Goal: Information Seeking & Learning: Learn about a topic

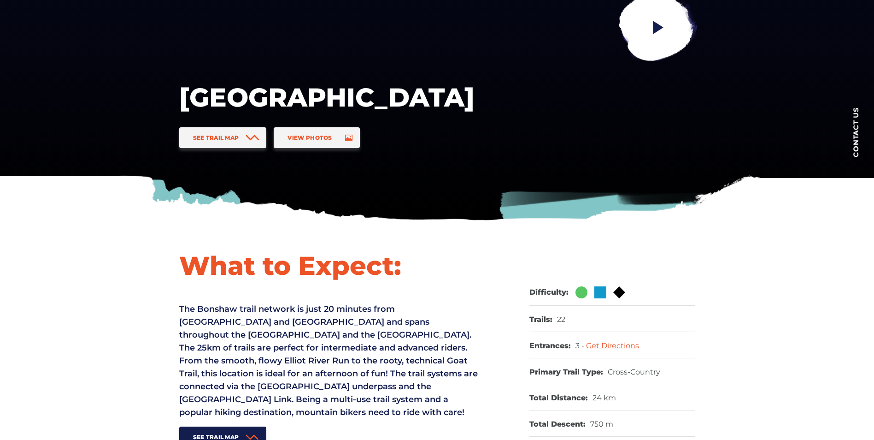
scroll to position [277, 0]
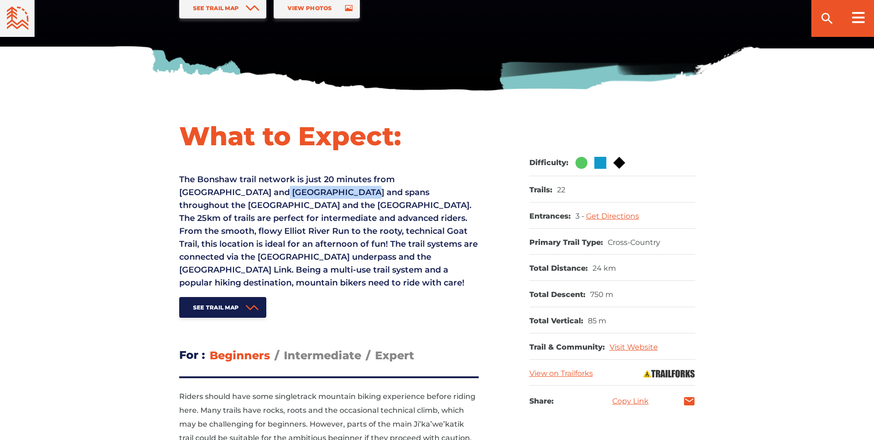
drag, startPoint x: 195, startPoint y: 191, endPoint x: 272, endPoint y: 193, distance: 77.0
click at [272, 193] on span "The Bonshaw trail network is just 20 minutes from [GEOGRAPHIC_DATA] and [GEOGRA…" at bounding box center [328, 230] width 299 height 113
drag, startPoint x: 272, startPoint y: 193, endPoint x: 264, endPoint y: 198, distance: 9.7
click at [266, 197] on p "The Bonshaw trail network is just 20 minutes from [GEOGRAPHIC_DATA] and [GEOGRA…" at bounding box center [329, 231] width 300 height 116
click at [247, 202] on span "The Bonshaw trail network is just 20 minutes from [GEOGRAPHIC_DATA] and [GEOGRA…" at bounding box center [328, 230] width 299 height 113
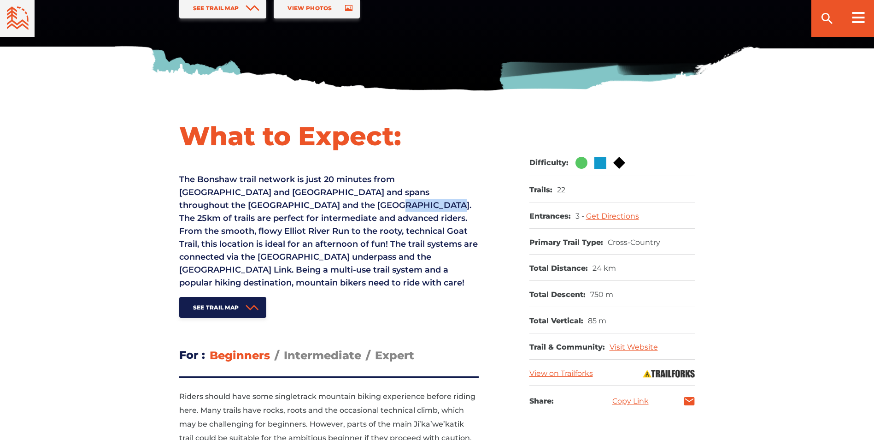
click at [247, 202] on span "The Bonshaw trail network is just 20 minutes from [GEOGRAPHIC_DATA] and [GEOGRA…" at bounding box center [328, 230] width 299 height 113
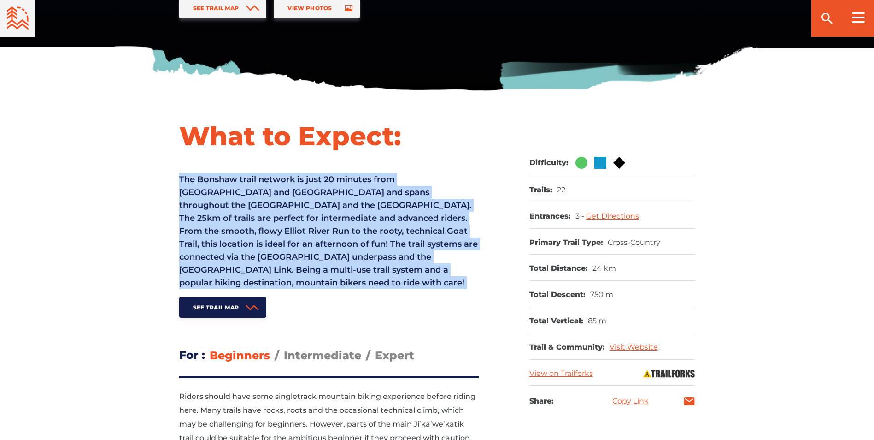
click at [247, 202] on span "The Bonshaw trail network is just 20 minutes from [GEOGRAPHIC_DATA] and [GEOGRA…" at bounding box center [328, 230] width 299 height 113
drag, startPoint x: 247, startPoint y: 202, endPoint x: 275, endPoint y: 229, distance: 39.1
click at [277, 220] on span "The Bonshaw trail network is just 20 minutes from [GEOGRAPHIC_DATA] and [GEOGRA…" at bounding box center [328, 230] width 299 height 113
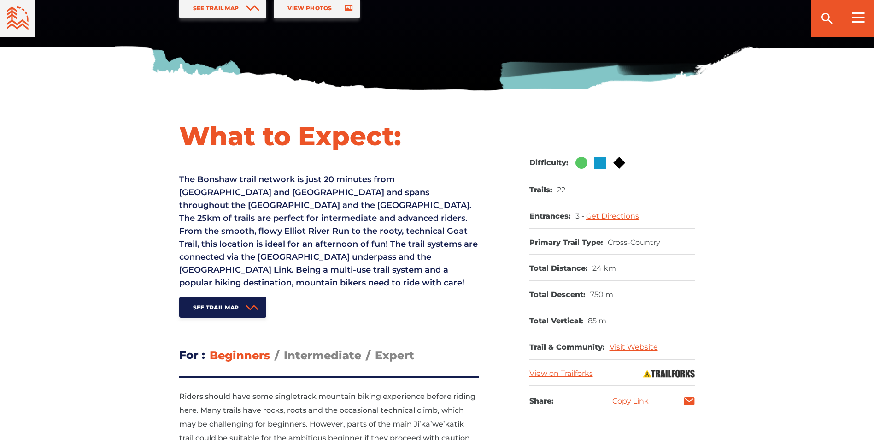
click at [273, 232] on span "The Bonshaw trail network is just 20 minutes from [GEOGRAPHIC_DATA] and [GEOGRA…" at bounding box center [328, 230] width 299 height 113
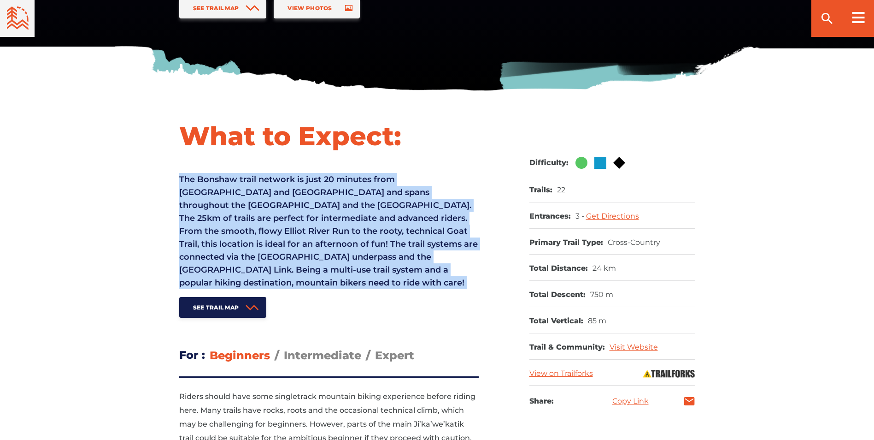
drag, startPoint x: 273, startPoint y: 232, endPoint x: 259, endPoint y: 233, distance: 14.3
click at [259, 233] on span "The Bonshaw trail network is just 20 minutes from [GEOGRAPHIC_DATA] and [GEOGRA…" at bounding box center [328, 230] width 299 height 113
click at [239, 245] on span "The Bonshaw trail network is just 20 minutes from [GEOGRAPHIC_DATA] and [GEOGRA…" at bounding box center [328, 230] width 299 height 113
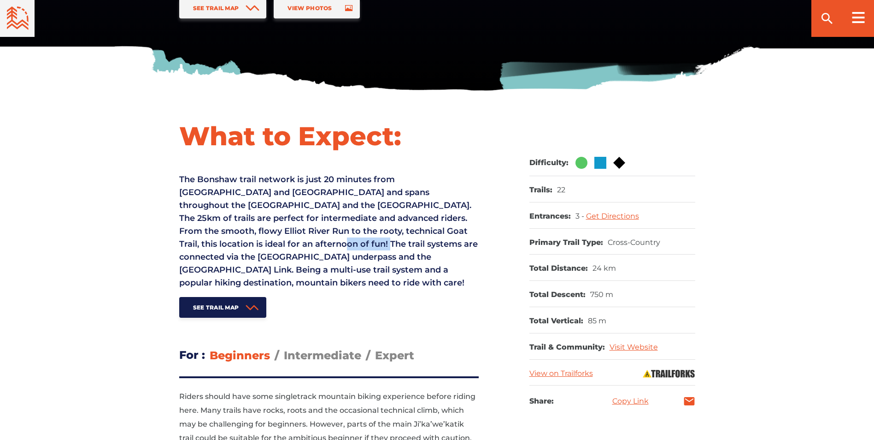
drag, startPoint x: 196, startPoint y: 242, endPoint x: 246, endPoint y: 243, distance: 49.3
click at [246, 243] on span "The Bonshaw trail network is just 20 minutes from [GEOGRAPHIC_DATA] and [GEOGRA…" at bounding box center [328, 230] width 299 height 113
click at [247, 244] on span "The Bonshaw trail network is just 20 minutes from [GEOGRAPHIC_DATA] and [GEOGRA…" at bounding box center [328, 230] width 299 height 113
click at [263, 244] on span "The Bonshaw trail network is just 20 minutes from [GEOGRAPHIC_DATA] and [GEOGRA…" at bounding box center [328, 230] width 299 height 113
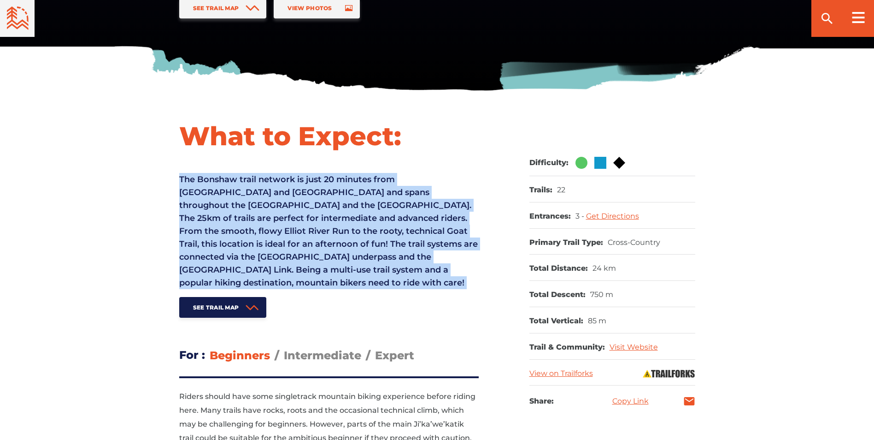
click at [263, 244] on span "The Bonshaw trail network is just 20 minutes from [GEOGRAPHIC_DATA] and [GEOGRA…" at bounding box center [328, 230] width 299 height 113
click at [263, 243] on span "The Bonshaw trail network is just 20 minutes from [GEOGRAPHIC_DATA] and [GEOGRA…" at bounding box center [328, 230] width 299 height 113
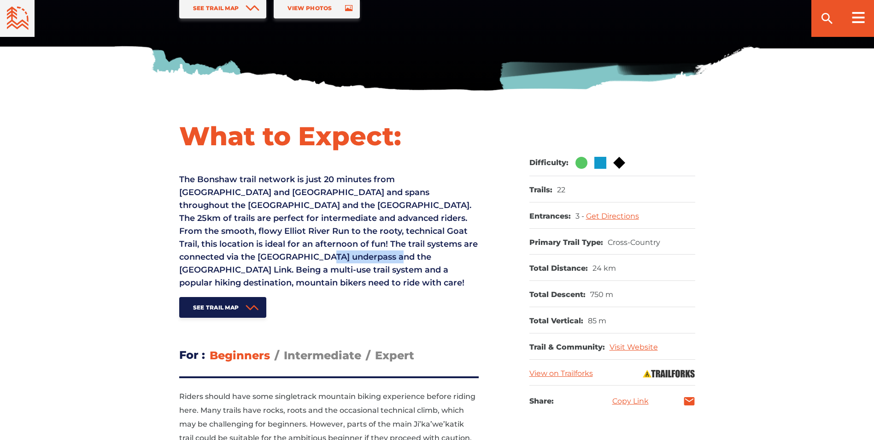
drag, startPoint x: 191, startPoint y: 255, endPoint x: 263, endPoint y: 259, distance: 72.5
click at [263, 259] on span "The Bonshaw trail network is just 20 minutes from [GEOGRAPHIC_DATA] and [GEOGRA…" at bounding box center [328, 230] width 299 height 113
drag, startPoint x: 263, startPoint y: 259, endPoint x: 279, endPoint y: 260, distance: 16.1
click at [279, 260] on span "The Bonshaw trail network is just 20 minutes from [GEOGRAPHIC_DATA] and [GEOGRA…" at bounding box center [328, 230] width 299 height 113
click at [247, 260] on span "The Bonshaw trail network is just 20 minutes from [GEOGRAPHIC_DATA] and [GEOGRA…" at bounding box center [328, 230] width 299 height 113
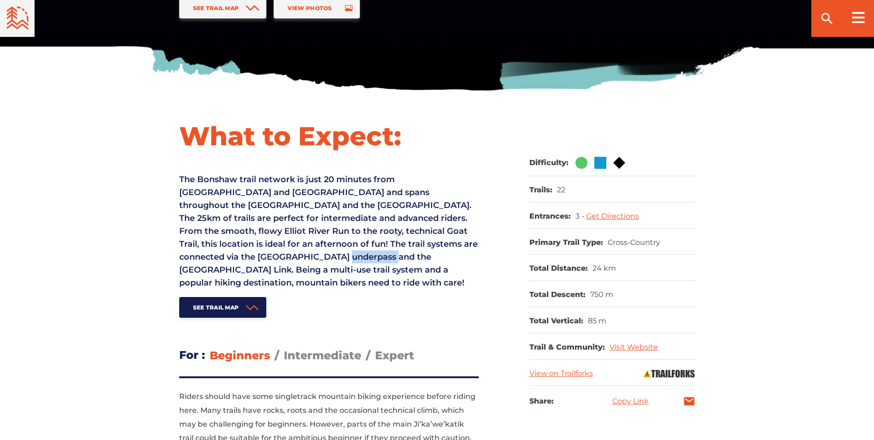
click at [247, 260] on span "The Bonshaw trail network is just 20 minutes from [GEOGRAPHIC_DATA] and [GEOGRA…" at bounding box center [328, 230] width 299 height 113
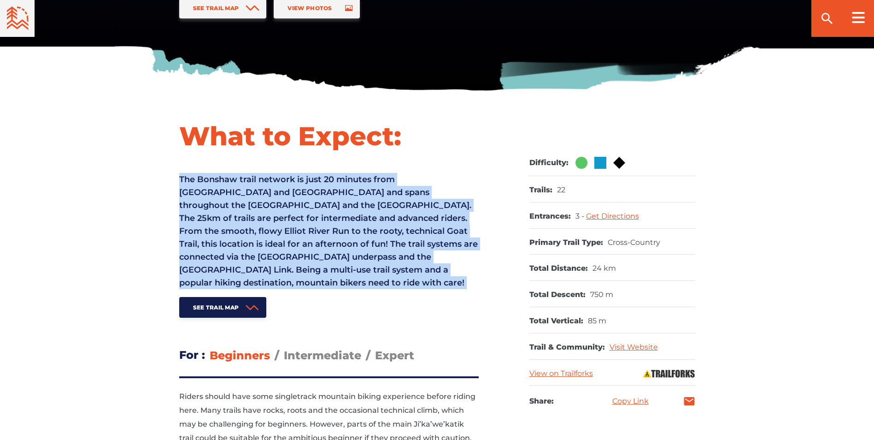
click at [247, 260] on span "The Bonshaw trail network is just 20 minutes from [GEOGRAPHIC_DATA] and [GEOGRA…" at bounding box center [328, 230] width 299 height 113
drag, startPoint x: 247, startPoint y: 260, endPoint x: 269, endPoint y: 269, distance: 22.8
click at [269, 269] on span "The Bonshaw trail network is just 20 minutes from [GEOGRAPHIC_DATA] and [GEOGRA…" at bounding box center [328, 230] width 299 height 113
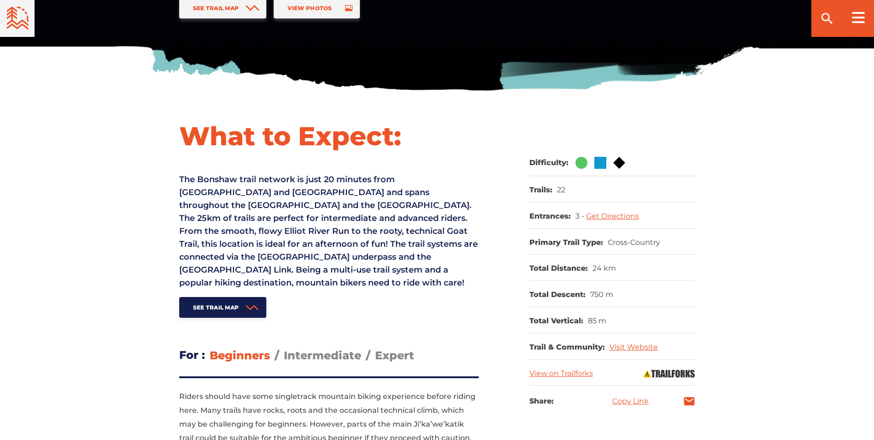
click at [275, 254] on span "The Bonshaw trail network is just 20 minutes from [GEOGRAPHIC_DATA] and [GEOGRA…" at bounding box center [328, 230] width 299 height 113
click at [274, 254] on span "The Bonshaw trail network is just 20 minutes from [GEOGRAPHIC_DATA] and [GEOGRA…" at bounding box center [328, 230] width 299 height 113
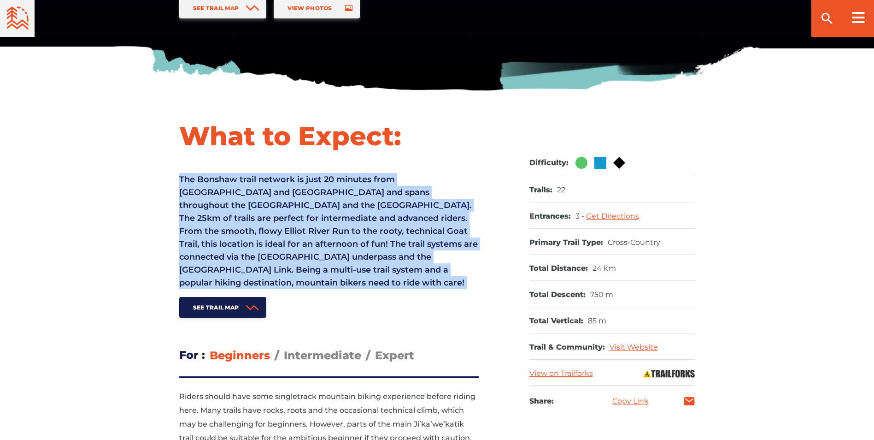
click at [274, 254] on span "The Bonshaw trail network is just 20 minutes from [GEOGRAPHIC_DATA] and [GEOGRA…" at bounding box center [328, 230] width 299 height 113
drag, startPoint x: 274, startPoint y: 254, endPoint x: 262, endPoint y: 260, distance: 13.8
click at [262, 260] on span "The Bonshaw trail network is just 20 minutes from [GEOGRAPHIC_DATA] and [GEOGRA…" at bounding box center [328, 230] width 299 height 113
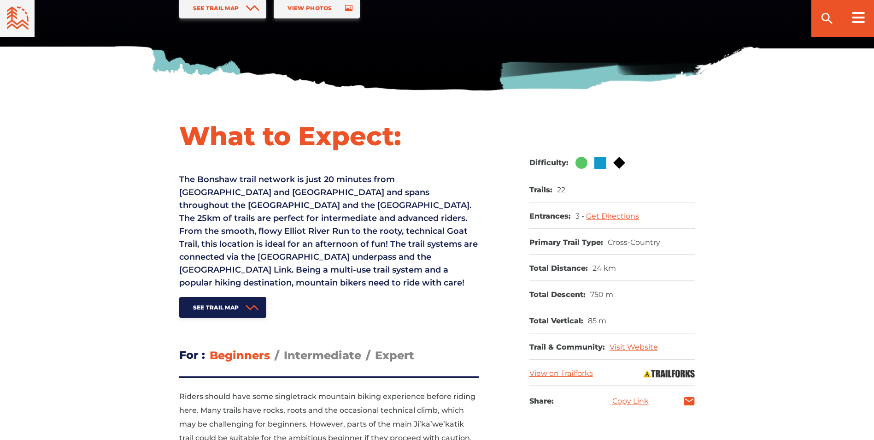
click at [270, 271] on span "The Bonshaw trail network is just 20 minutes from [GEOGRAPHIC_DATA] and [GEOGRA…" at bounding box center [328, 230] width 299 height 113
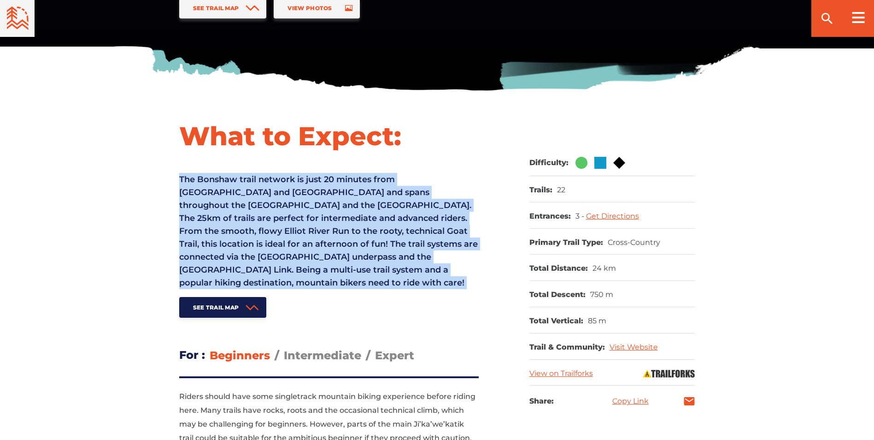
click at [270, 271] on span "The Bonshaw trail network is just 20 minutes from [GEOGRAPHIC_DATA] and [GEOGRA…" at bounding box center [328, 230] width 299 height 113
drag, startPoint x: 270, startPoint y: 271, endPoint x: 305, endPoint y: 277, distance: 35.1
click at [305, 277] on p "The Bonshaw trail network is just 20 minutes from [GEOGRAPHIC_DATA] and [GEOGRA…" at bounding box center [329, 231] width 300 height 116
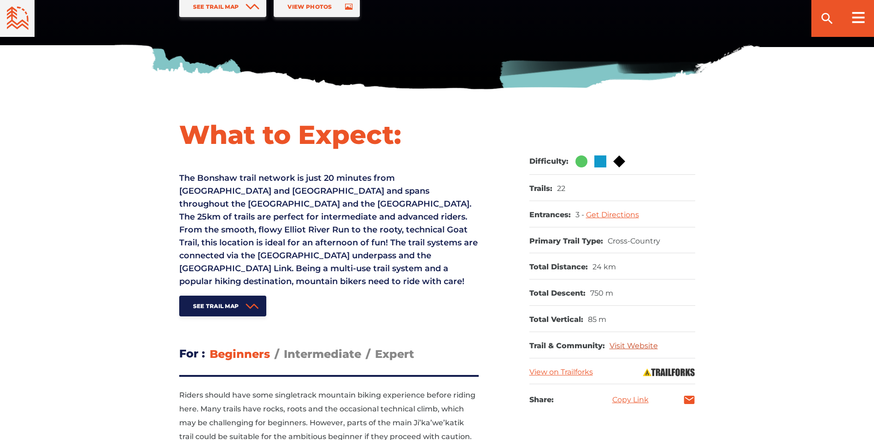
scroll to position [323, 0]
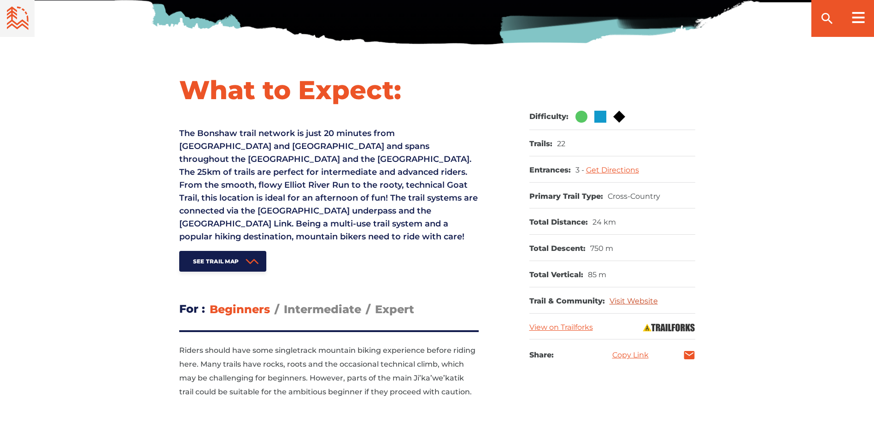
click at [627, 299] on link "Visit Website" at bounding box center [634, 300] width 48 height 9
